Goal: Task Accomplishment & Management: Manage account settings

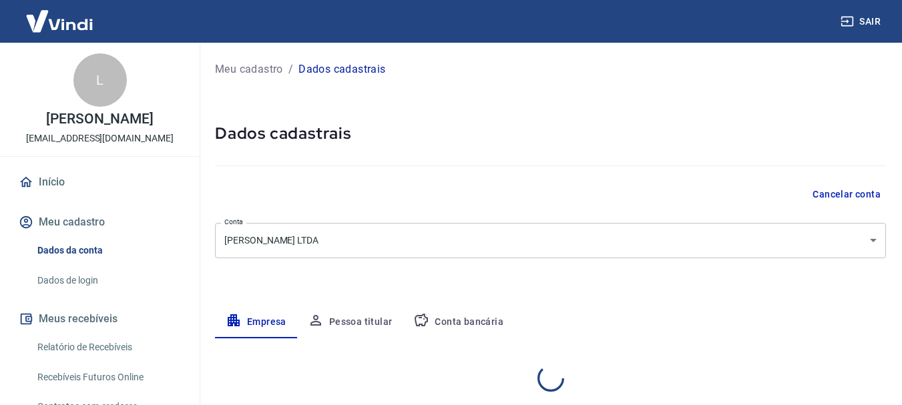
select select "MG"
select select "business"
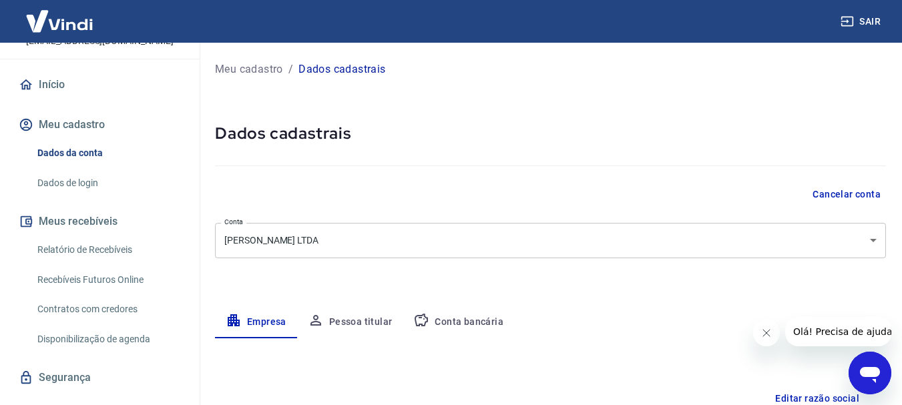
scroll to position [121, 0]
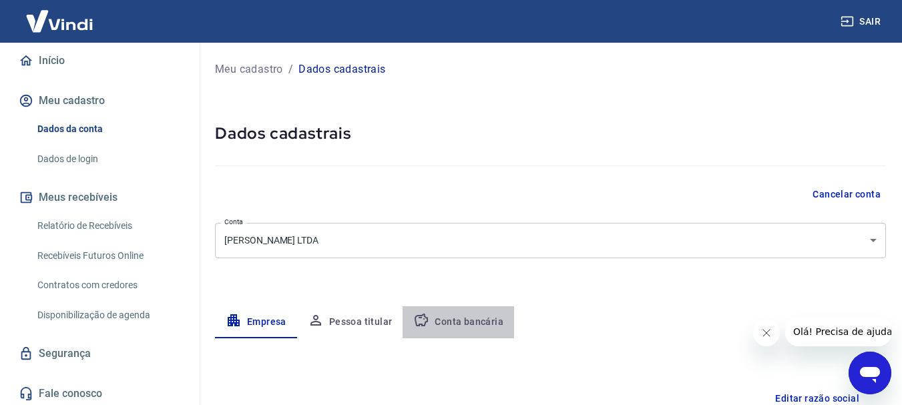
click at [457, 319] on button "Conta bancária" at bounding box center [458, 322] width 111 height 32
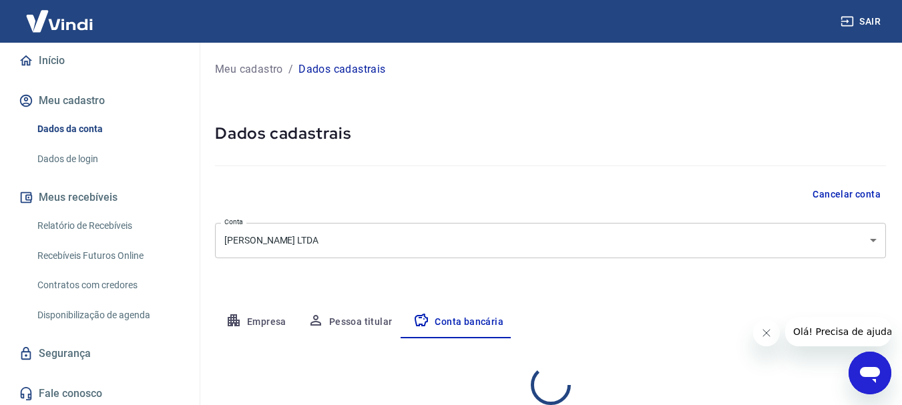
select select "1"
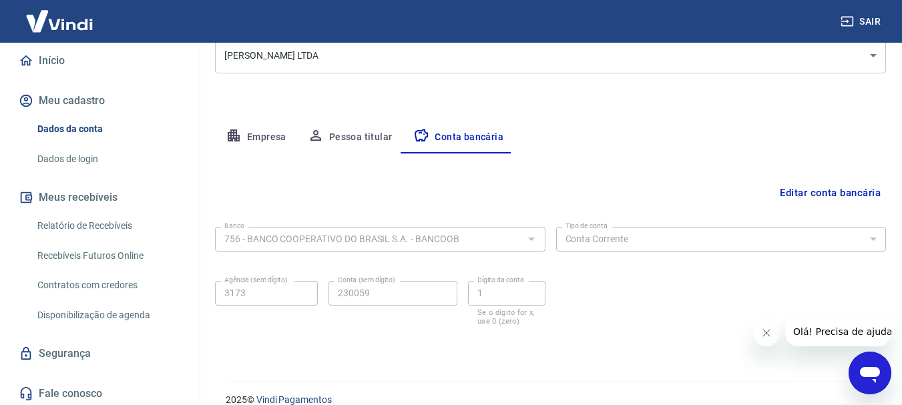
scroll to position [203, 0]
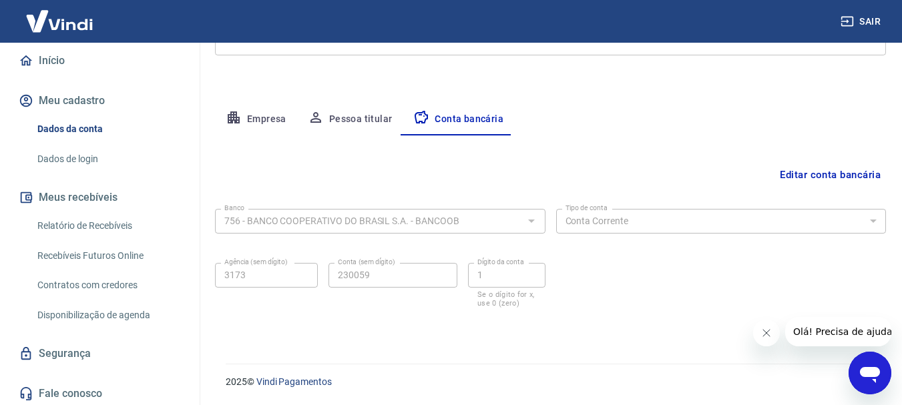
drag, startPoint x: 899, startPoint y: 227, endPoint x: 893, endPoint y: 236, distance: 10.2
click at [899, 235] on div "Meu cadastro / Dados cadastrais Dados cadastrais Cancelar conta Conta JOHN SOME…" at bounding box center [550, 94] width 703 height 508
click at [87, 150] on link "Dados de login" at bounding box center [108, 159] width 152 height 27
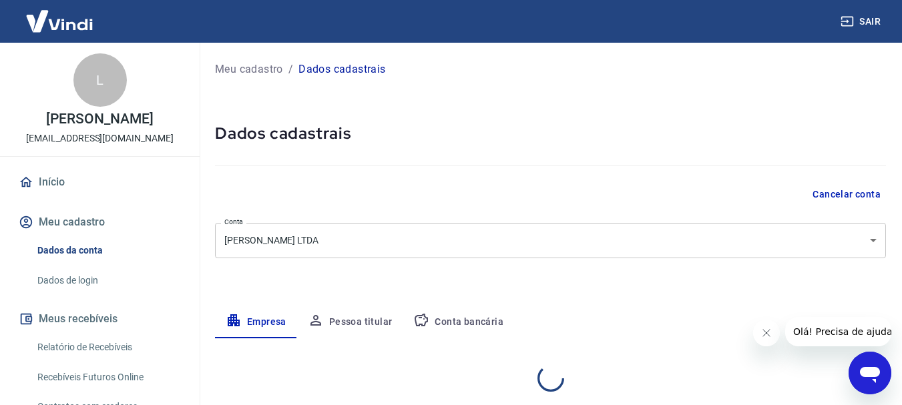
select select "MG"
select select "business"
click at [47, 184] on link "Início" at bounding box center [100, 182] width 168 height 29
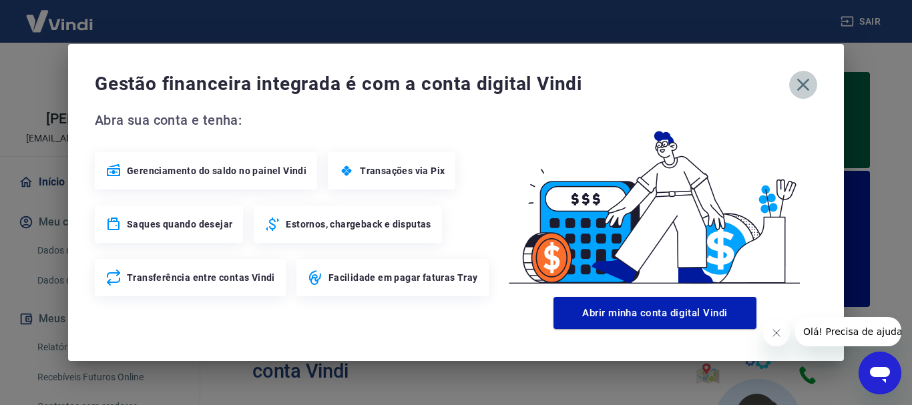
click at [806, 78] on icon "button" at bounding box center [802, 84] width 21 height 21
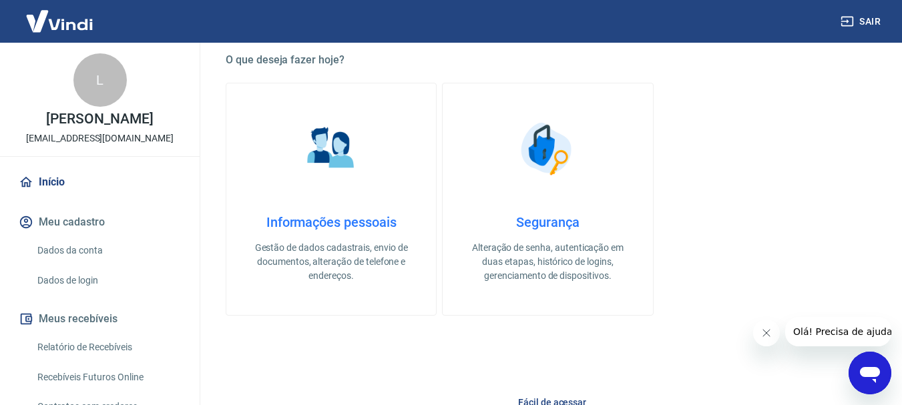
scroll to position [483, 0]
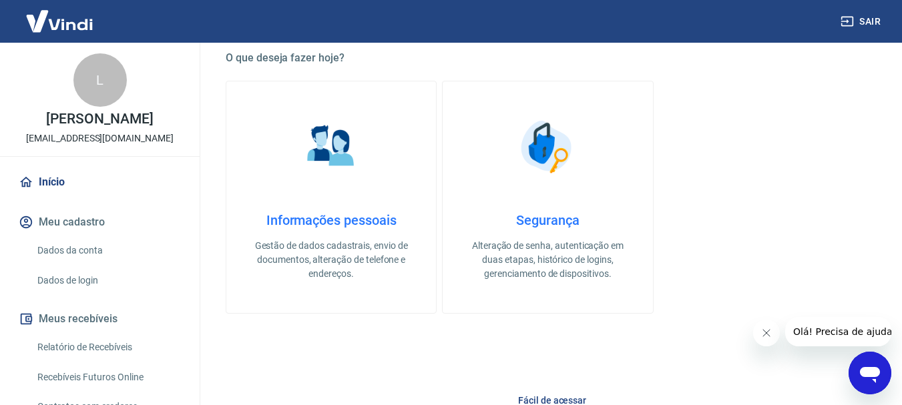
click at [579, 217] on h4 "Segurança" at bounding box center [547, 220] width 167 height 16
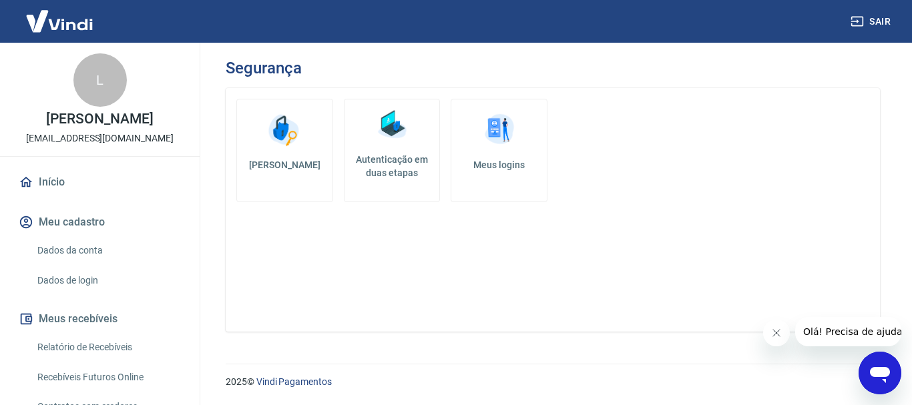
click at [402, 198] on link "Autenticação em duas etapas" at bounding box center [392, 150] width 97 height 103
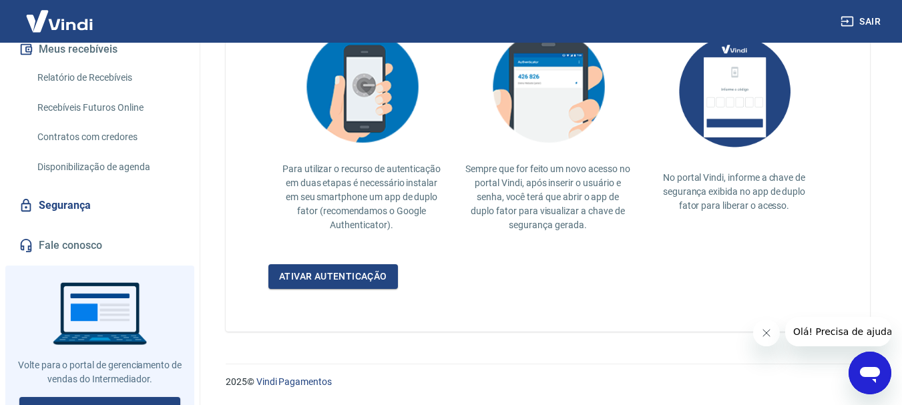
scroll to position [271, 0]
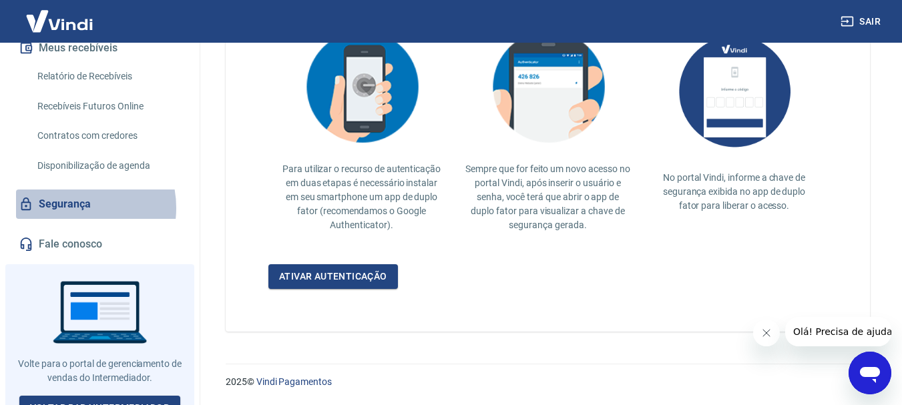
click at [70, 208] on link "Segurança" at bounding box center [100, 204] width 168 height 29
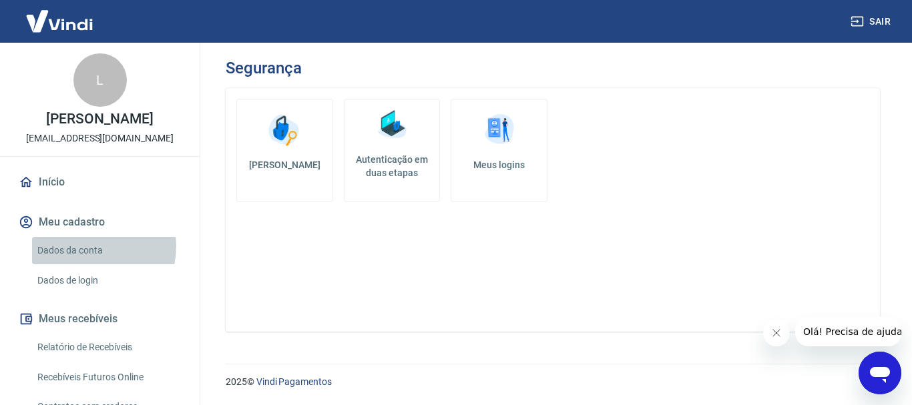
click at [89, 246] on link "Dados da conta" at bounding box center [108, 250] width 152 height 27
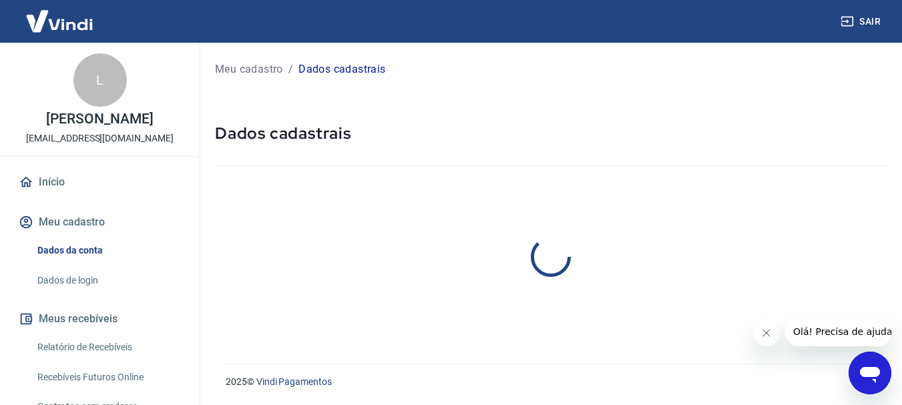
select select "MG"
select select "business"
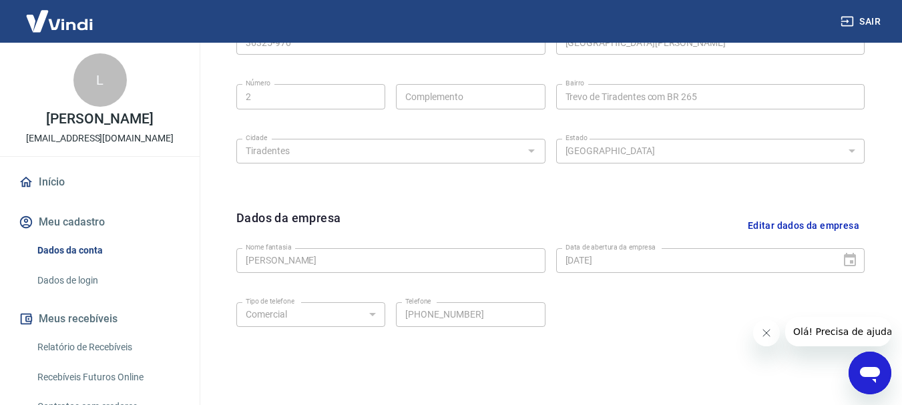
scroll to position [499, 0]
drag, startPoint x: 905, startPoint y: 144, endPoint x: 85, endPoint y: 27, distance: 828.7
click at [866, 362] on icon "Abrir janela de mensagens" at bounding box center [870, 373] width 24 height 24
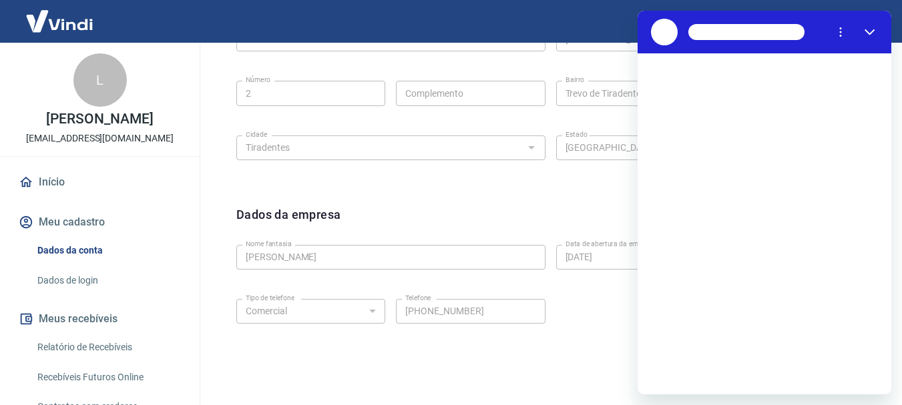
scroll to position [0, 0]
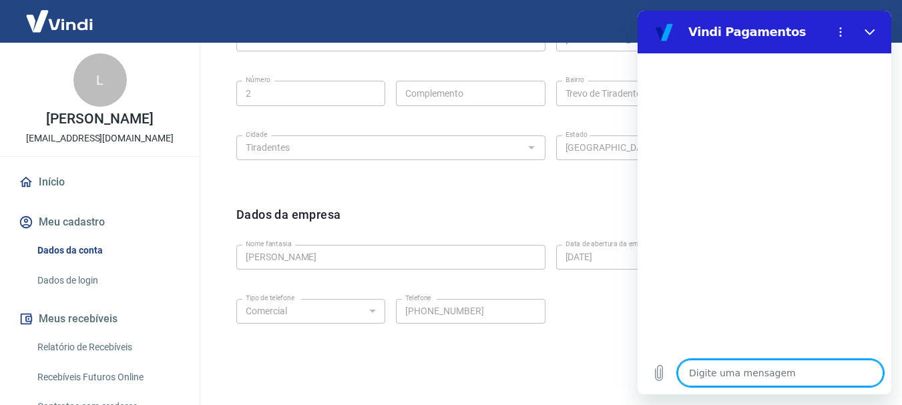
type textarea "o"
type textarea "x"
type textarea "ol"
type textarea "x"
type textarea "ola"
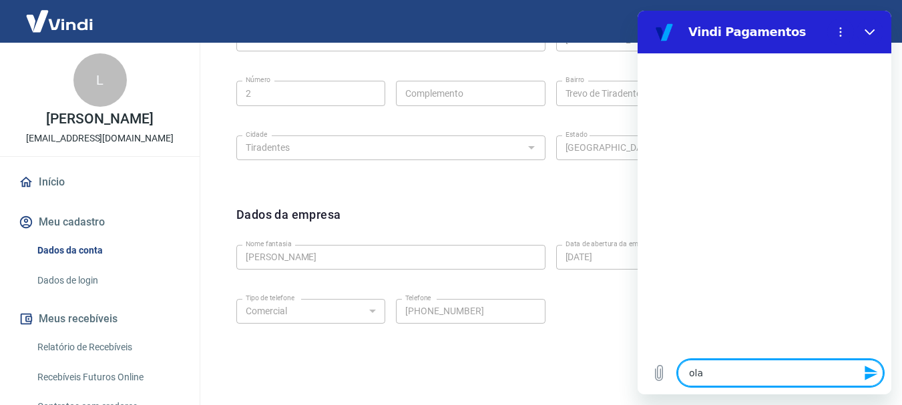
type textarea "x"
type textarea "ola["
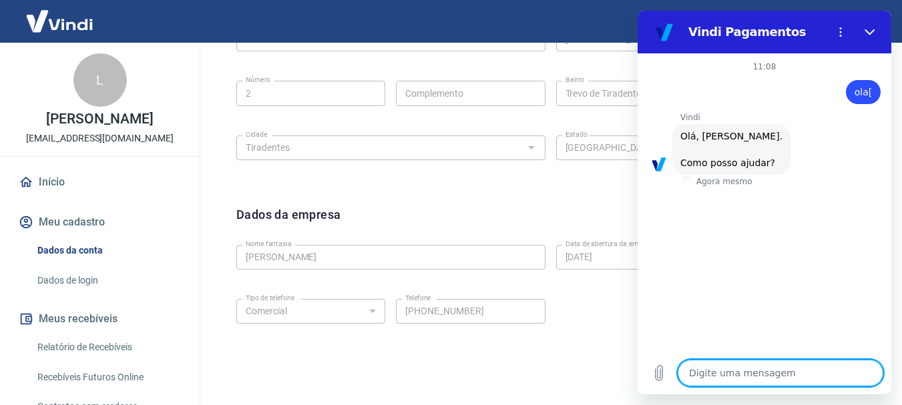
scroll to position [115, 0]
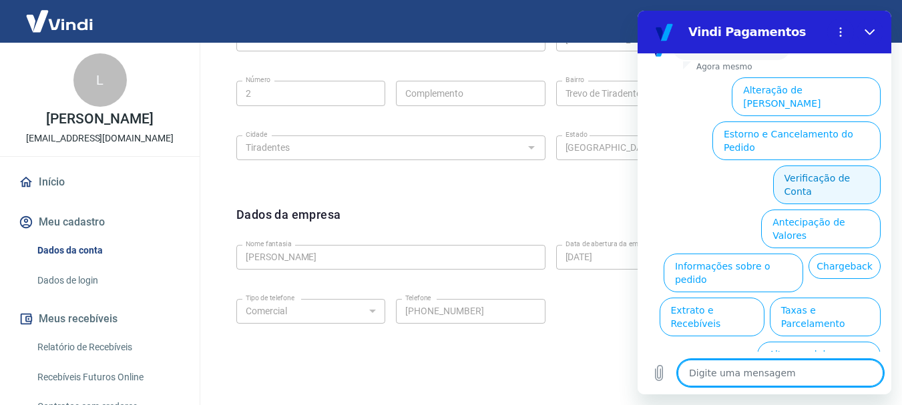
click at [838, 166] on button "Verificação de Conta" at bounding box center [826, 185] width 107 height 39
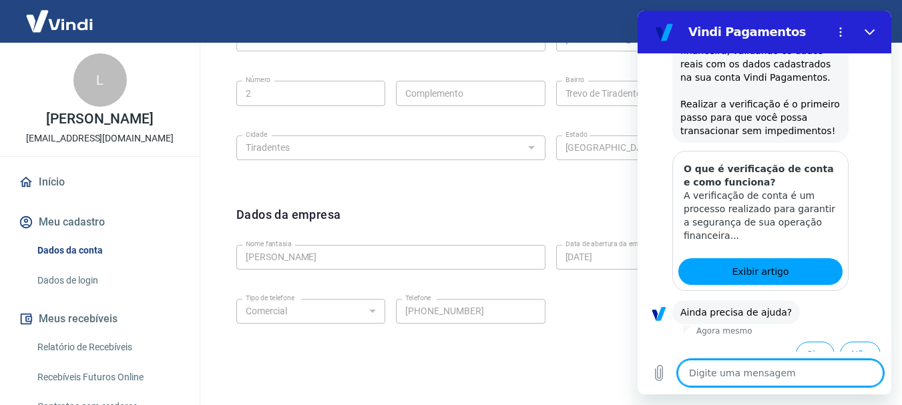
scroll to position [231, 0]
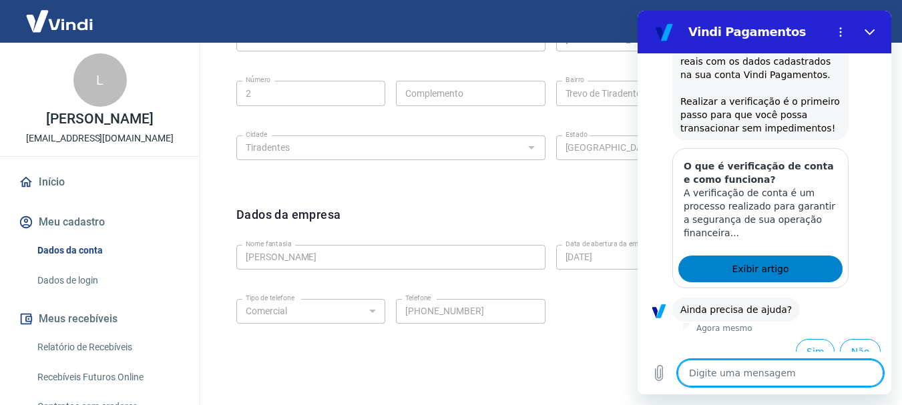
click at [744, 277] on link "Exibir artigo" at bounding box center [760, 269] width 164 height 27
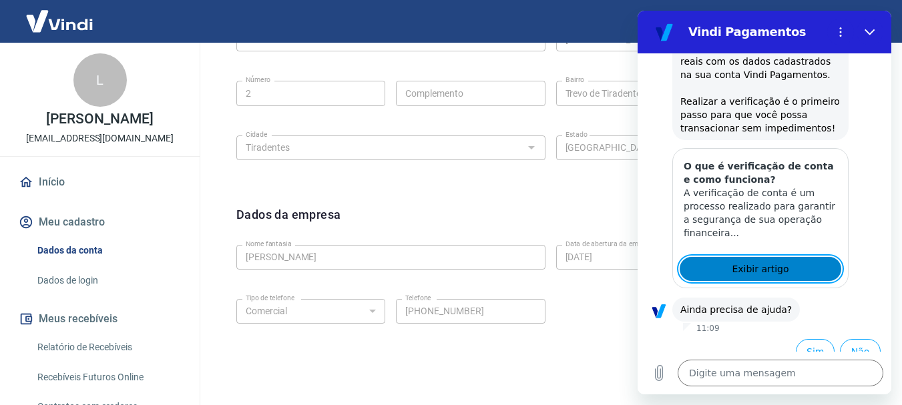
scroll to position [247, 0]
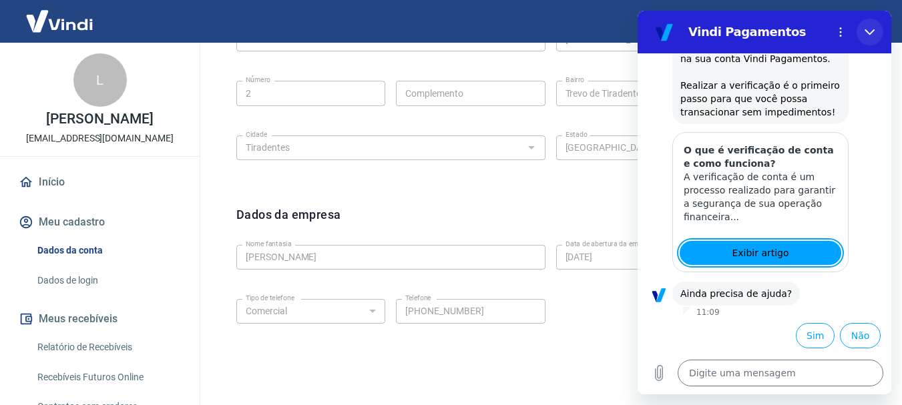
click at [873, 30] on icon "Fechar" at bounding box center [869, 32] width 10 height 6
type textarea "x"
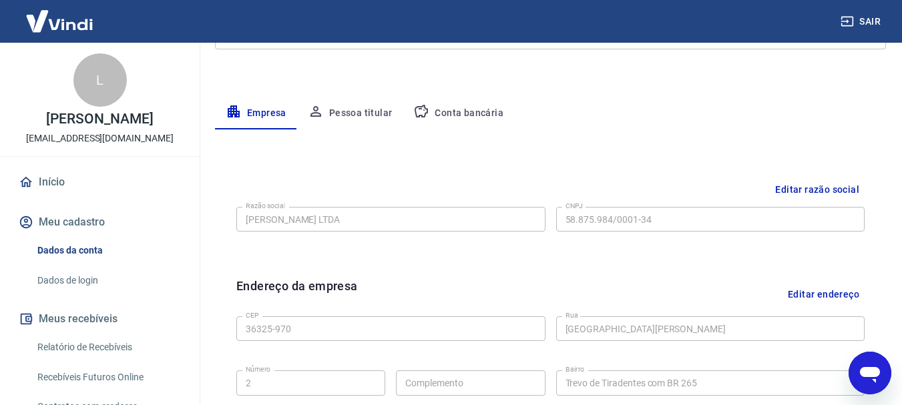
scroll to position [210, 0]
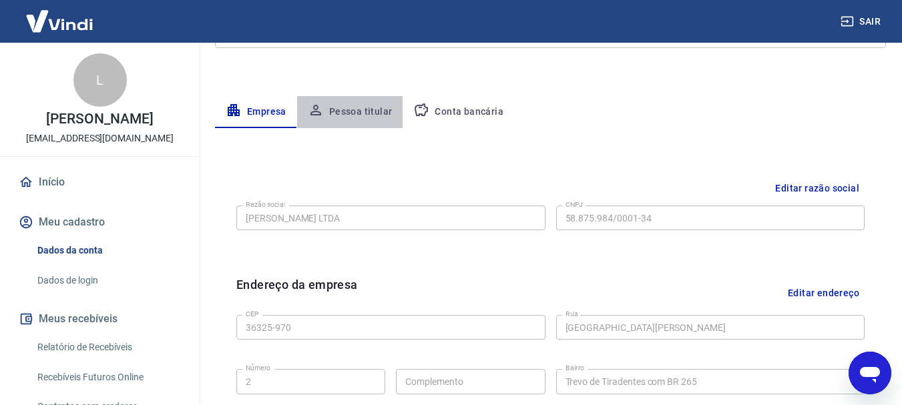
click at [367, 110] on button "Pessoa titular" at bounding box center [350, 112] width 106 height 32
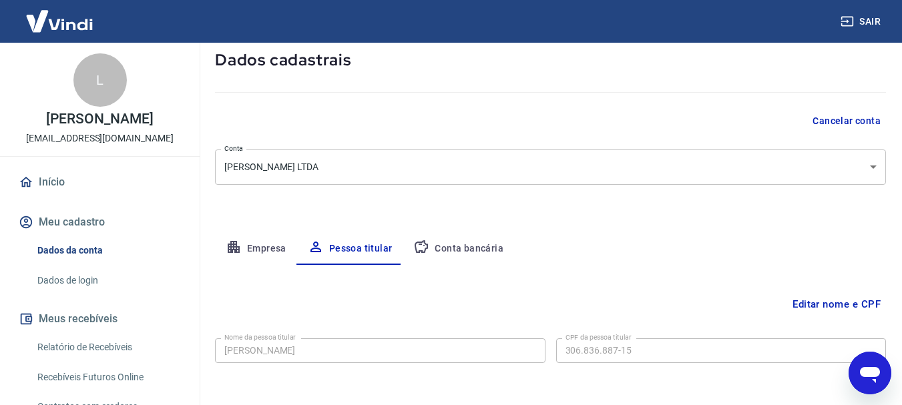
scroll to position [129, 0]
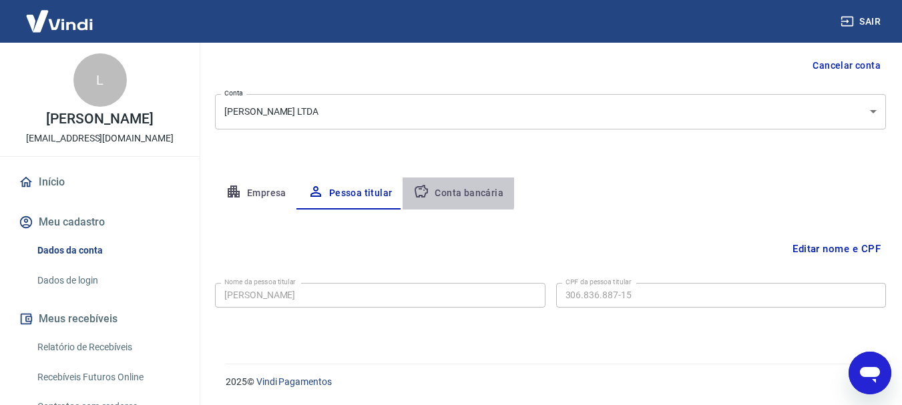
click at [423, 188] on icon "button" at bounding box center [421, 191] width 13 height 13
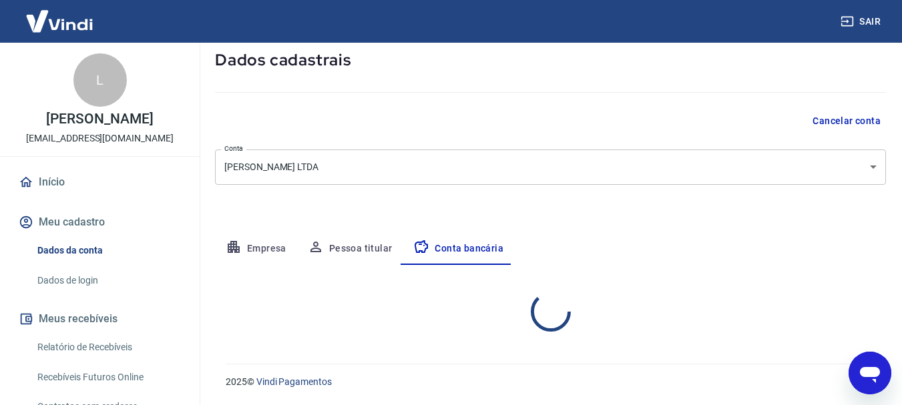
select select "1"
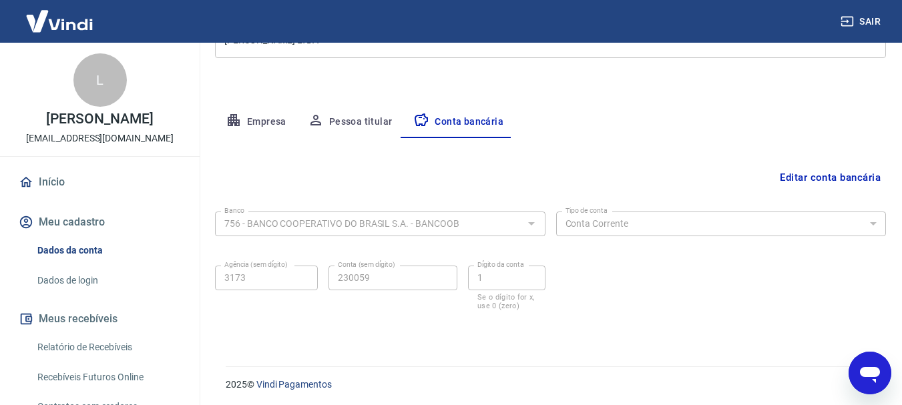
scroll to position [203, 0]
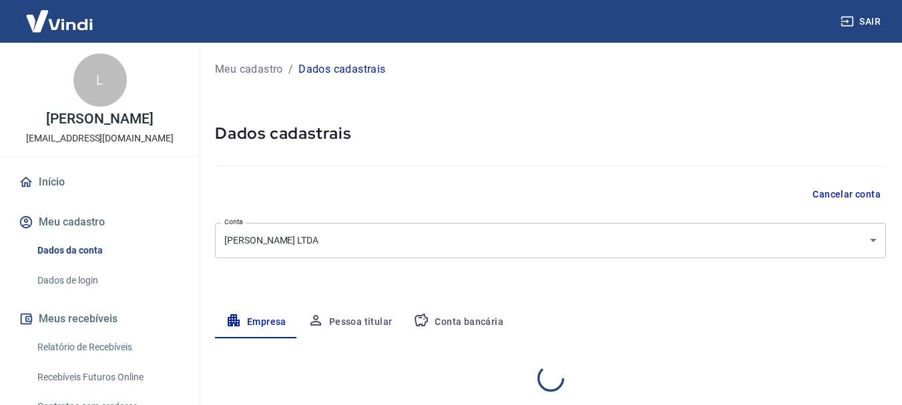
select select "MG"
select select "business"
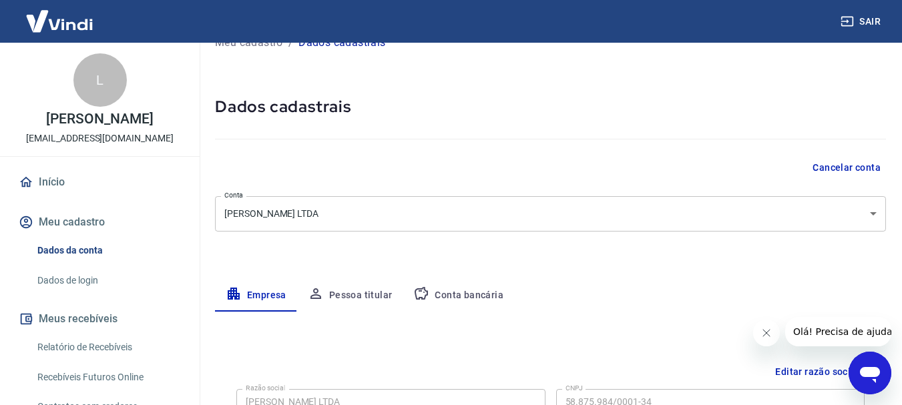
scroll to position [25, 0]
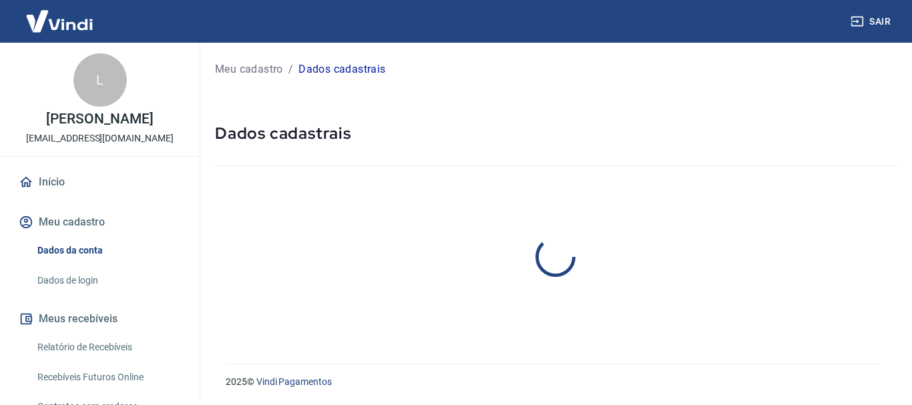
select select "MG"
select select "business"
